Goal: Task Accomplishment & Management: Manage account settings

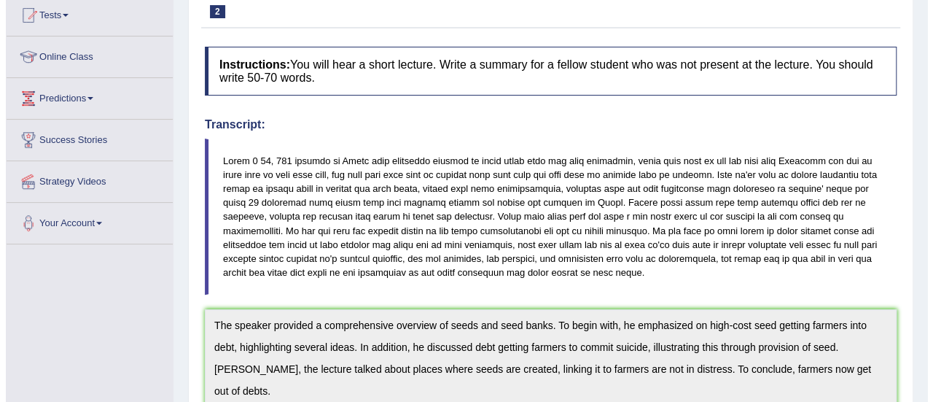
scroll to position [162, 0]
